Goal: Check status: Check status

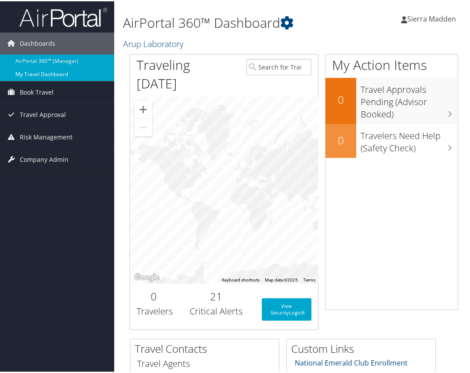
click at [46, 74] on link "My Travel Dashboard" at bounding box center [57, 72] width 114 height 13
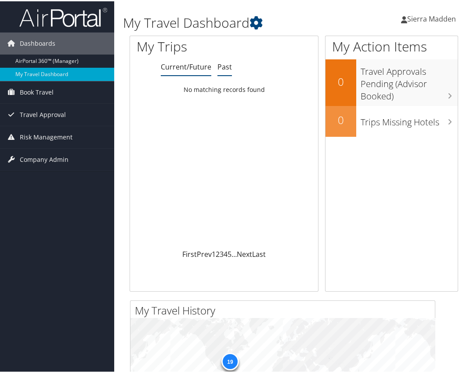
click at [222, 65] on link "Past" at bounding box center [225, 66] width 15 height 10
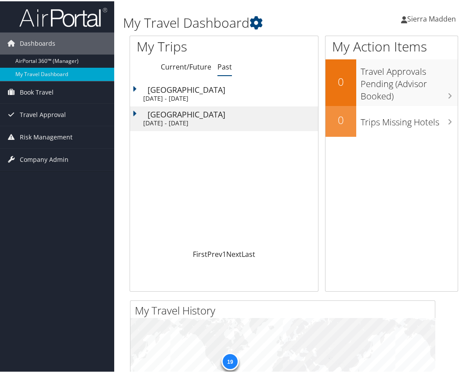
click at [226, 94] on div "[DATE] - [DATE]" at bounding box center [191, 97] width 97 height 8
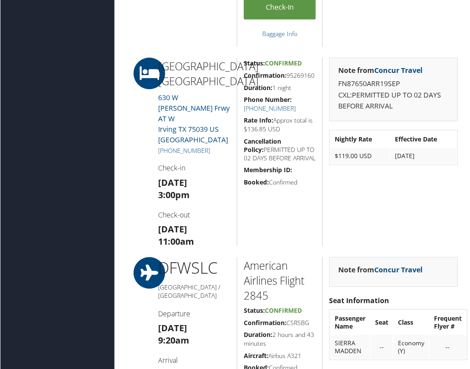
scroll to position [581, 0]
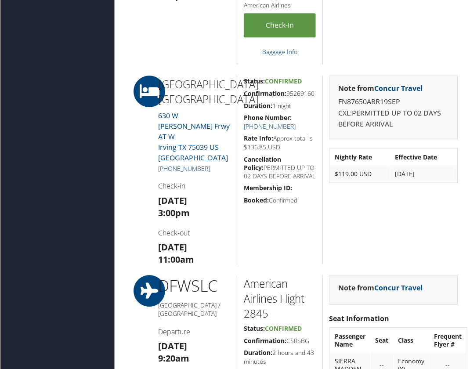
click at [205, 197] on h3 "[DATE] 3:00pm" at bounding box center [194, 207] width 73 height 25
